Goal: Find specific page/section: Find specific page/section

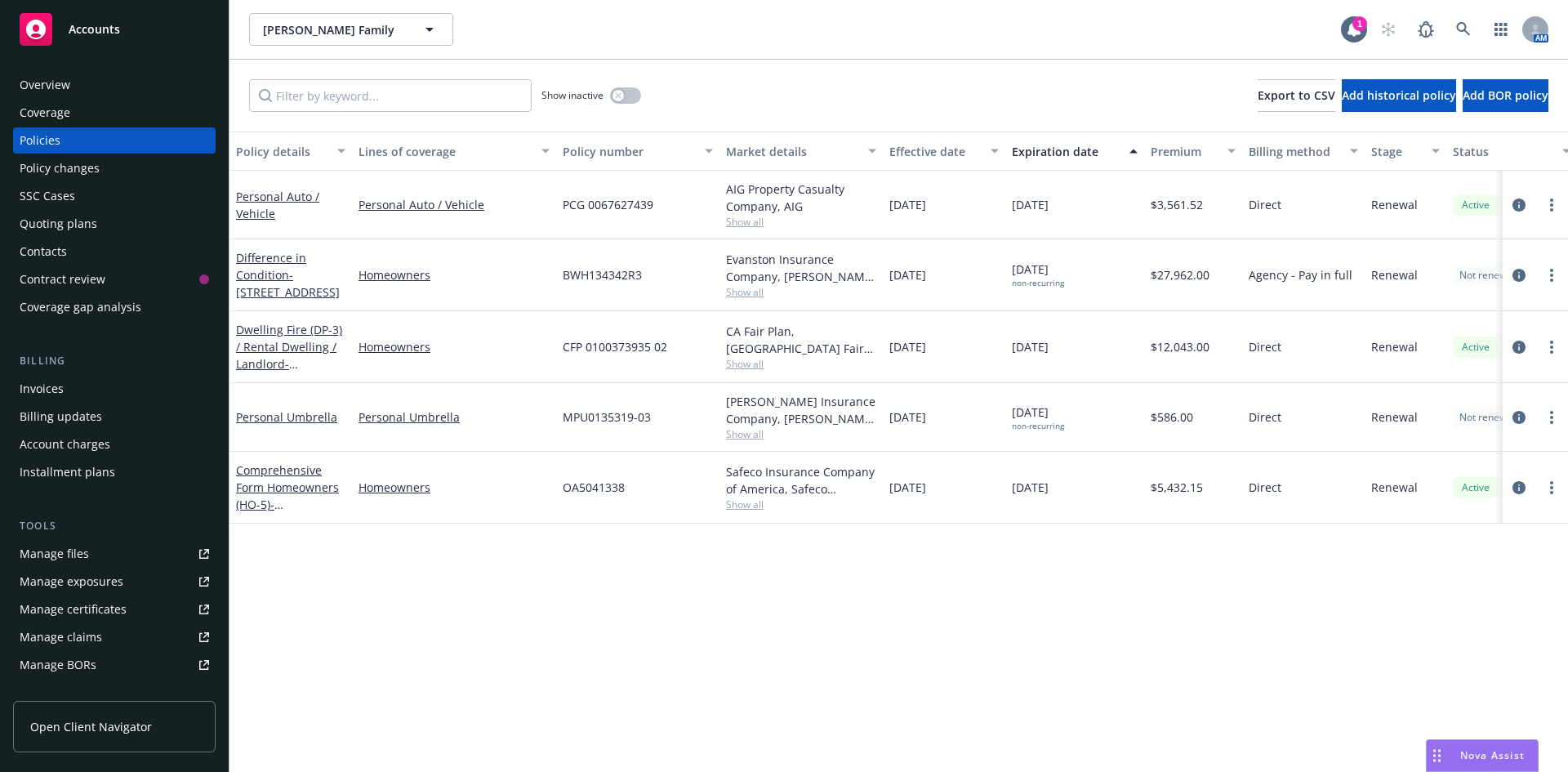
click at [94, 23] on span "Accounts" at bounding box center [93, 28] width 52 height 13
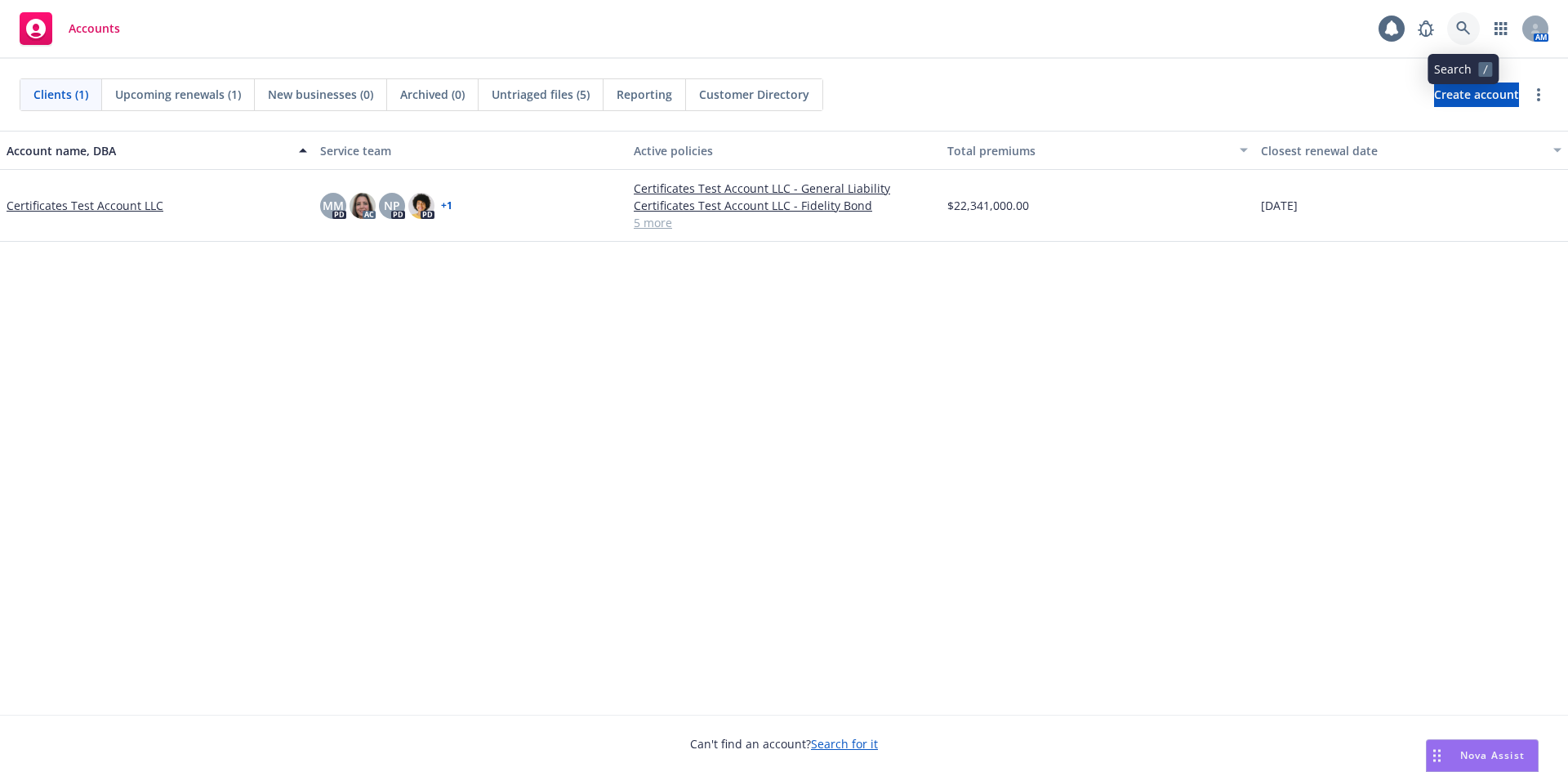
click at [1470, 22] on icon at bounding box center [1463, 28] width 15 height 15
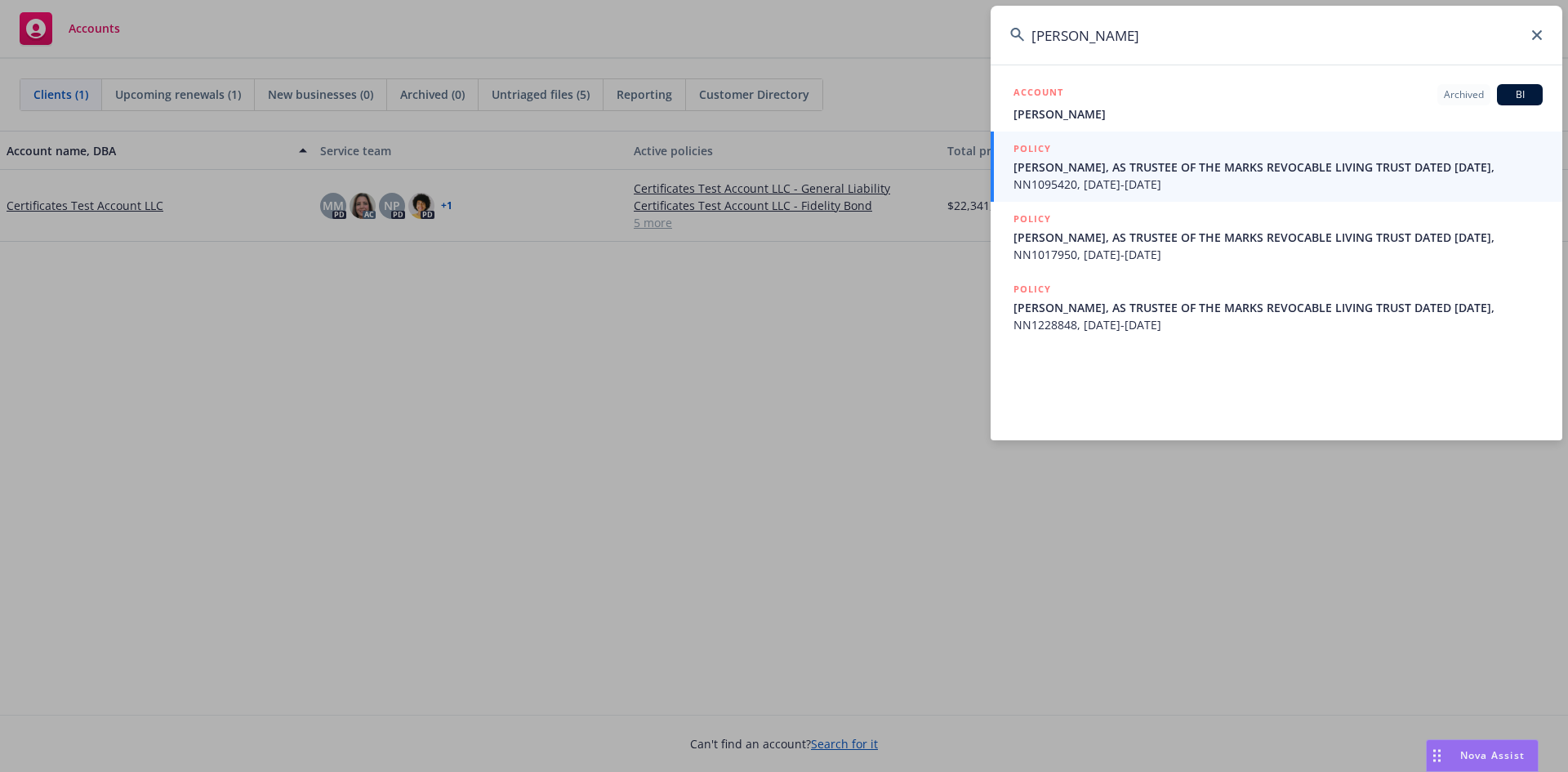
click at [1122, 34] on input "[PERSON_NAME]" at bounding box center [1276, 35] width 572 height 58
click at [1021, 36] on div "[PERSON_NAME]" at bounding box center [1276, 35] width 572 height 58
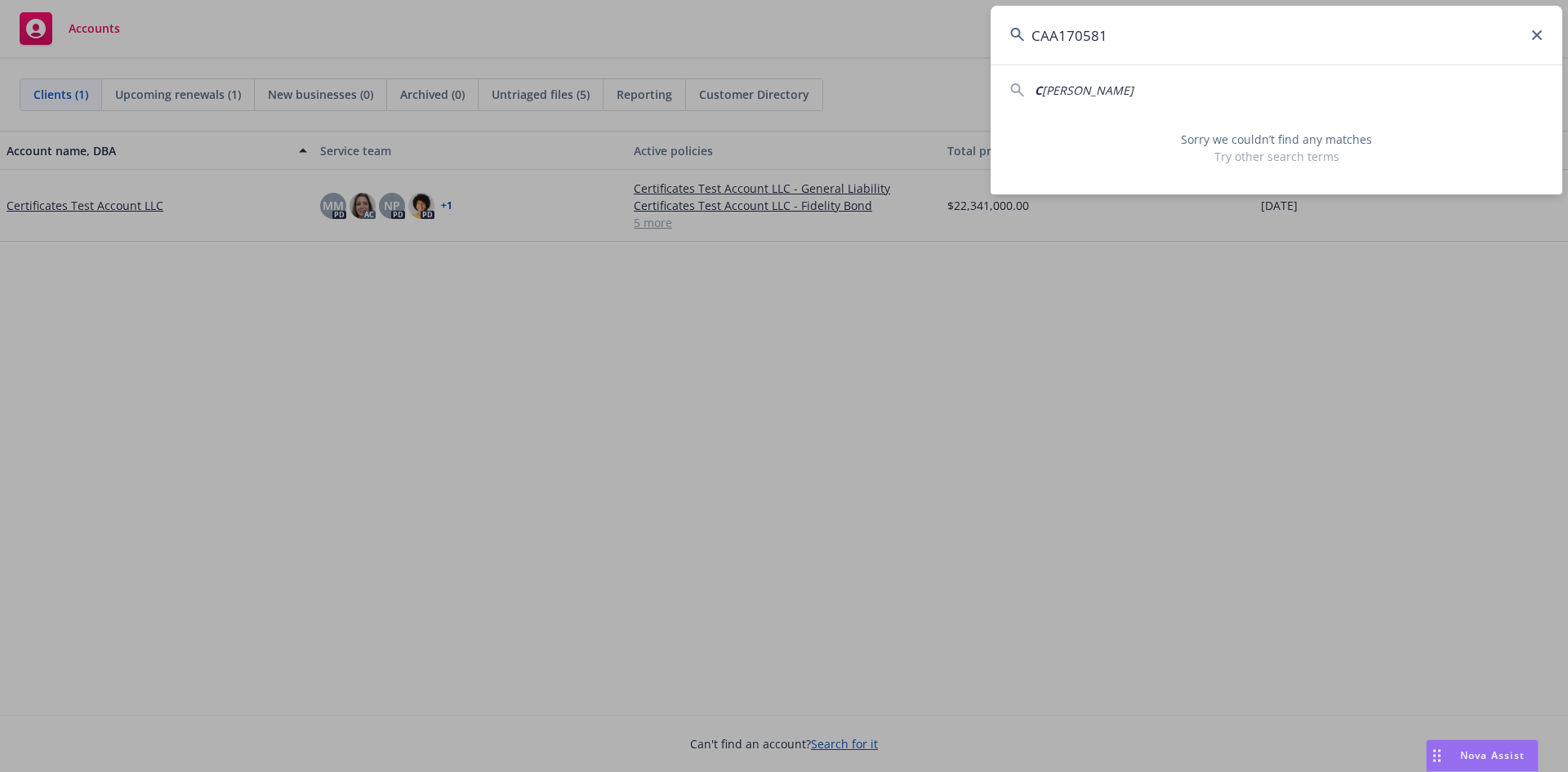
click at [1102, 92] on span "[PERSON_NAME]" at bounding box center [1088, 91] width 92 height 16
type input "Caarson Complin"
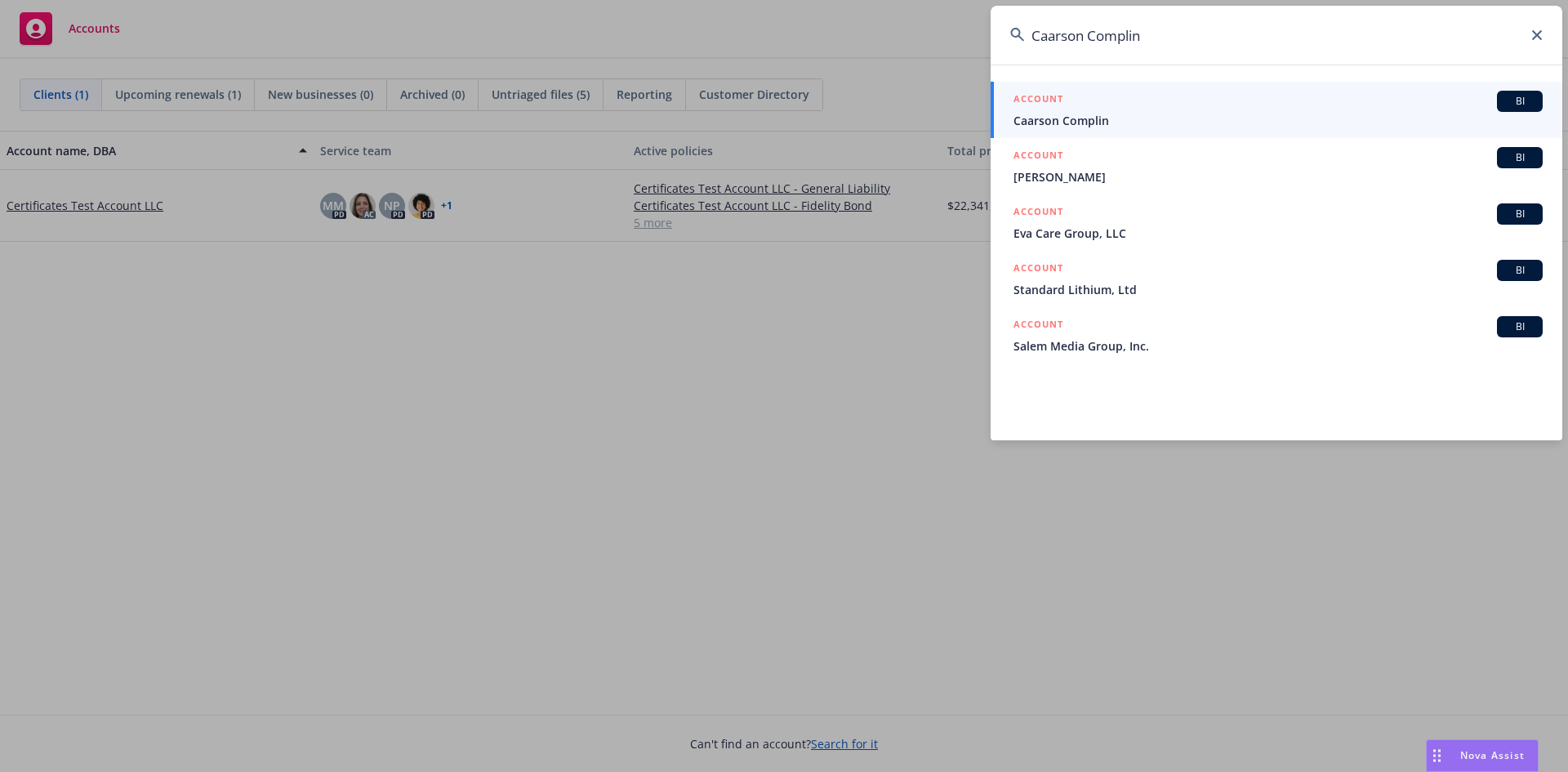
click at [1102, 92] on div "ACCOUNT BI" at bounding box center [1279, 101] width 530 height 21
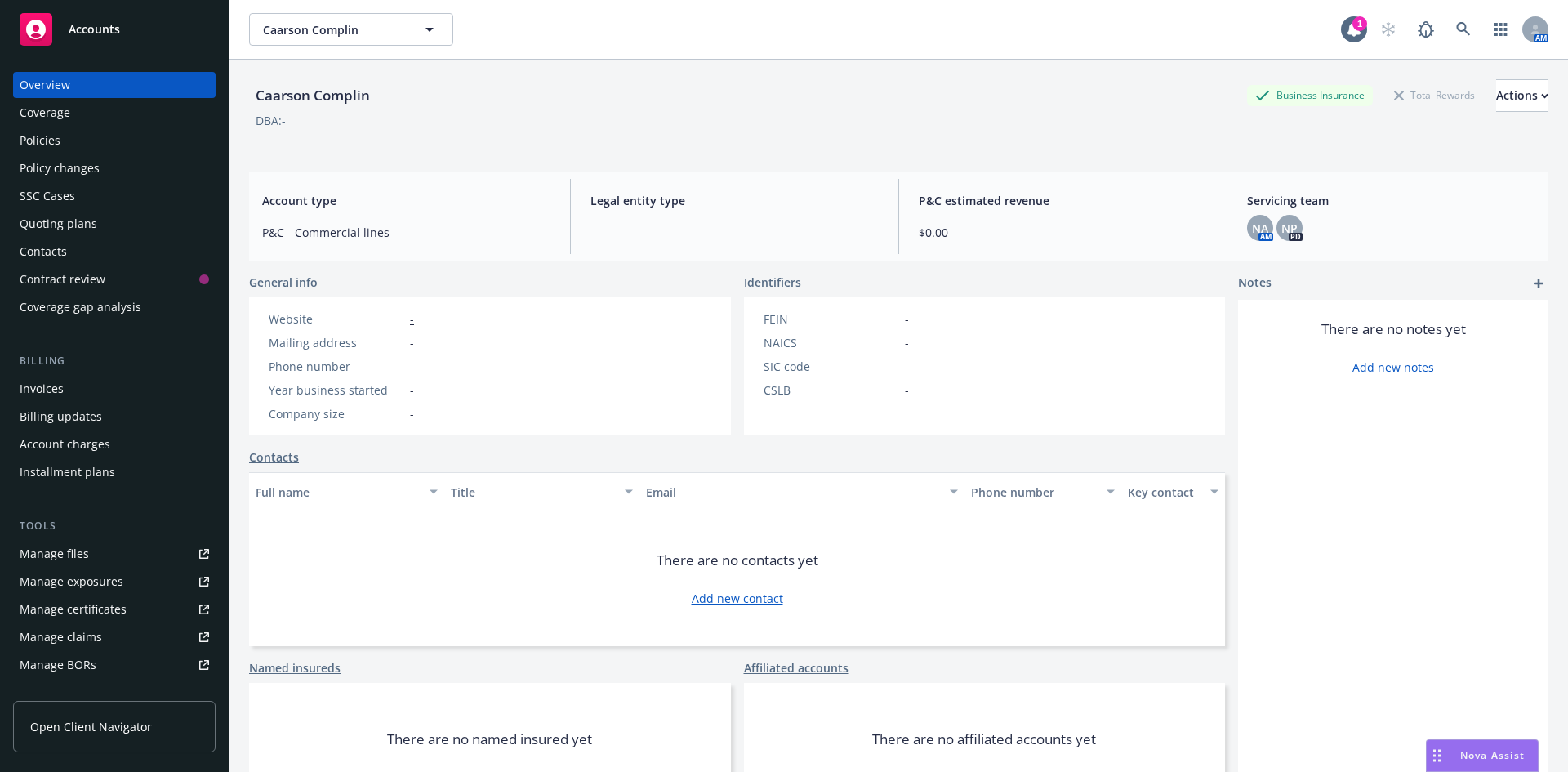
click at [54, 149] on div "Policies" at bounding box center [40, 140] width 41 height 26
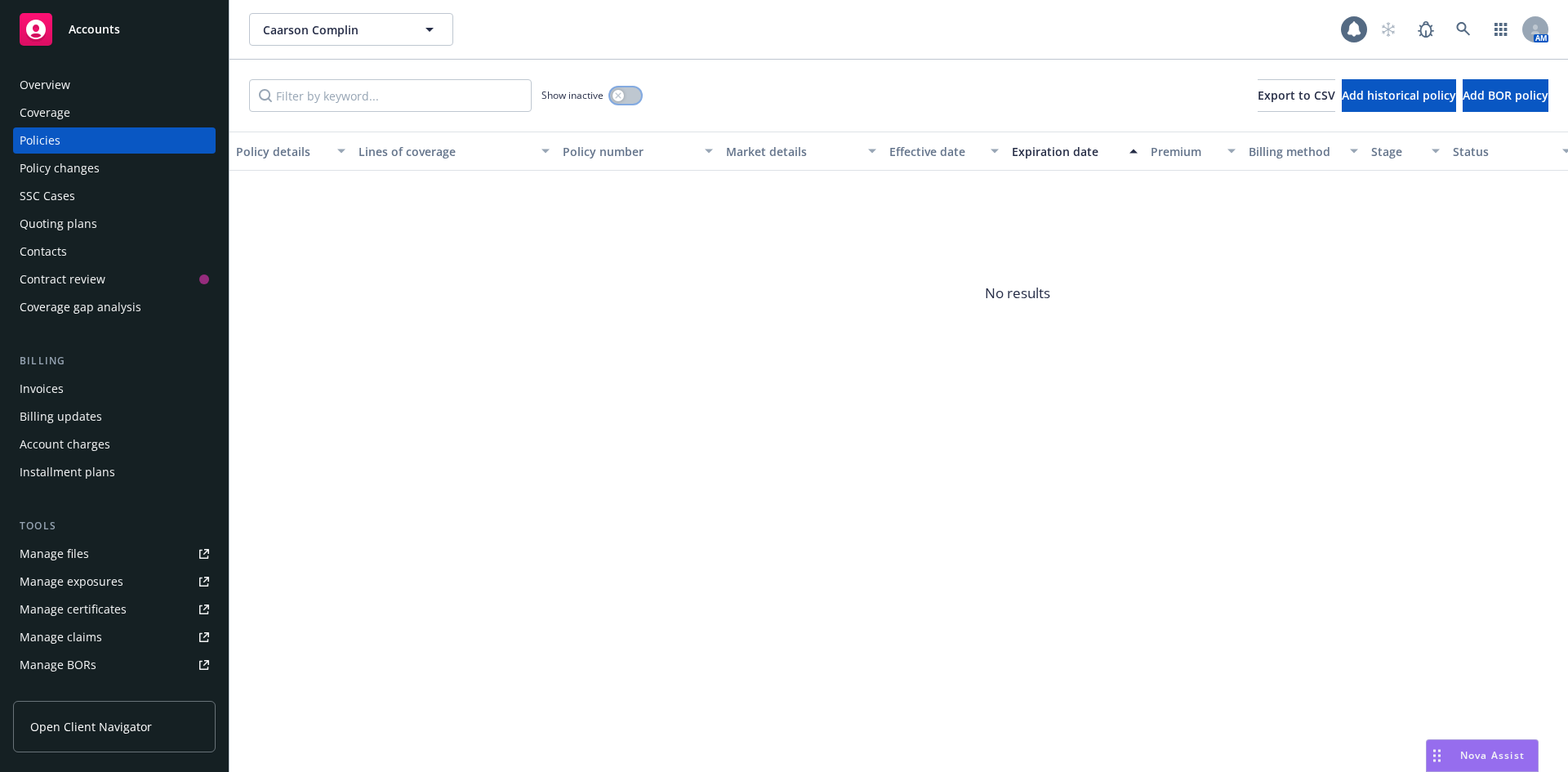
click at [622, 98] on div "button" at bounding box center [618, 95] width 12 height 12
